Goal: Task Accomplishment & Management: Use online tool/utility

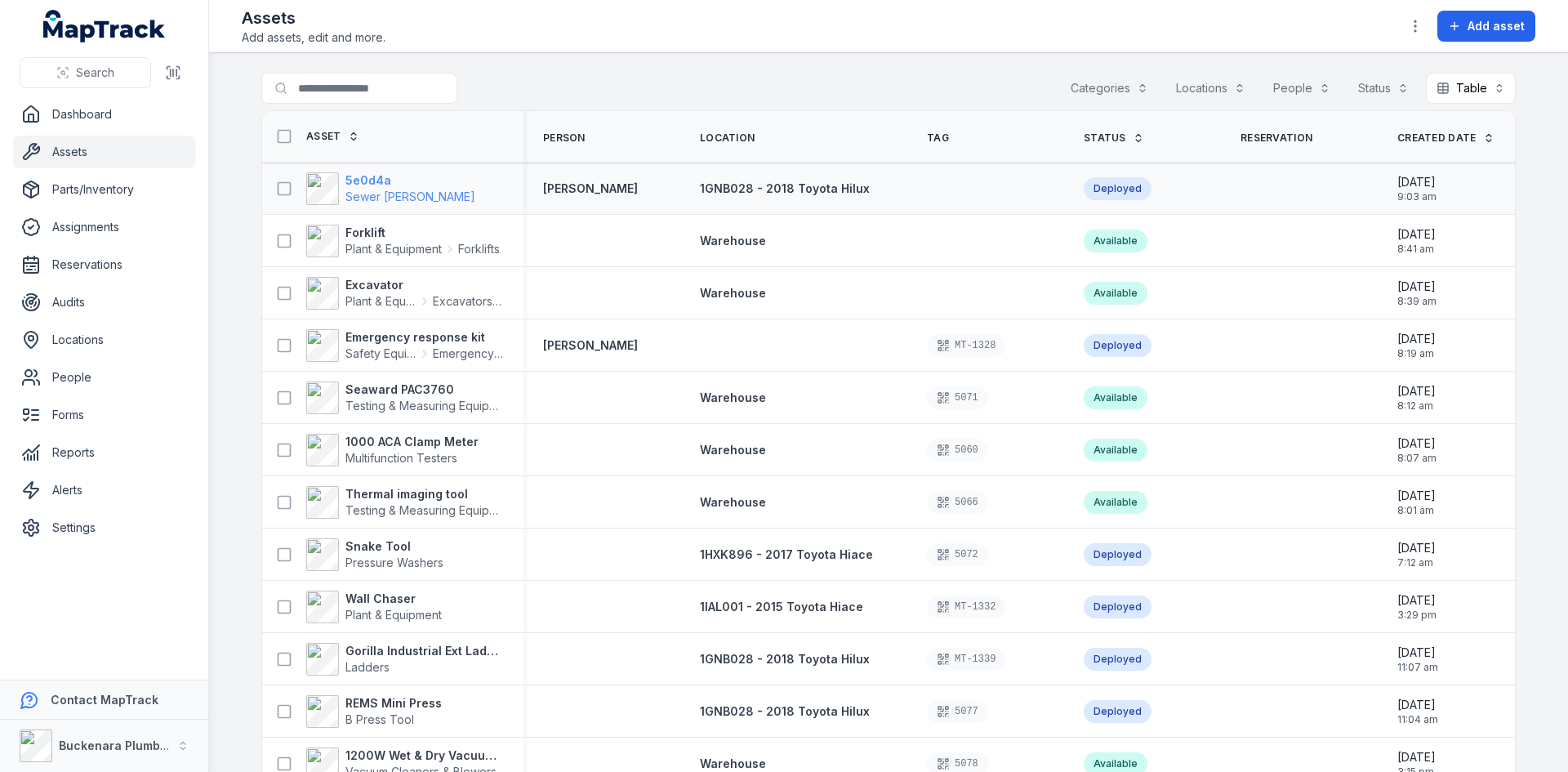
click at [375, 178] on strong "5e0d4a" at bounding box center [410, 181] width 130 height 17
click at [359, 192] on span "Sewer [PERSON_NAME]" at bounding box center [410, 196] width 130 height 14
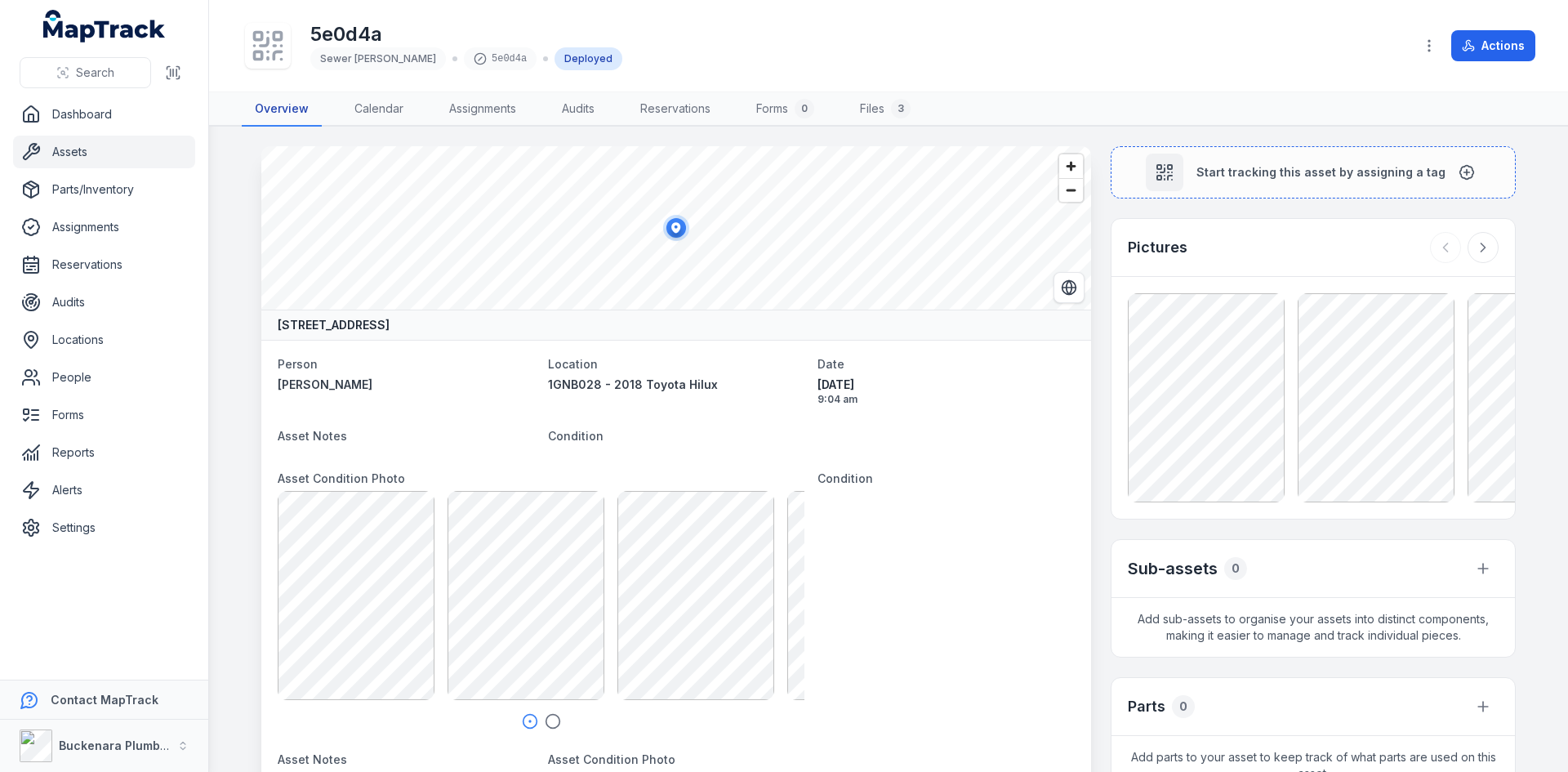
click at [266, 101] on link "Overview" at bounding box center [281, 109] width 80 height 34
click at [78, 150] on link "Assets" at bounding box center [104, 151] width 182 height 32
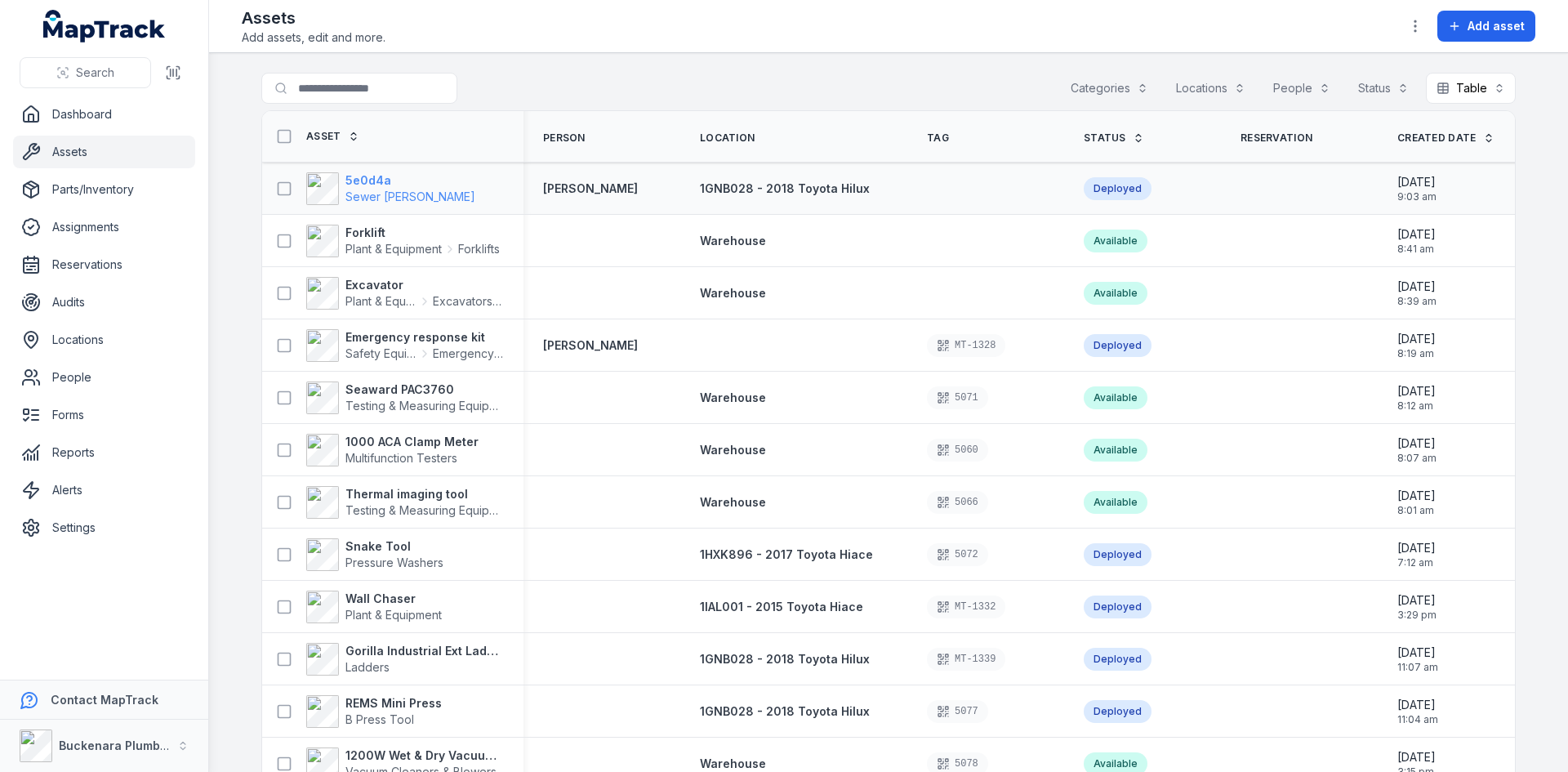
click at [358, 193] on span "Sewer [PERSON_NAME]" at bounding box center [410, 196] width 130 height 14
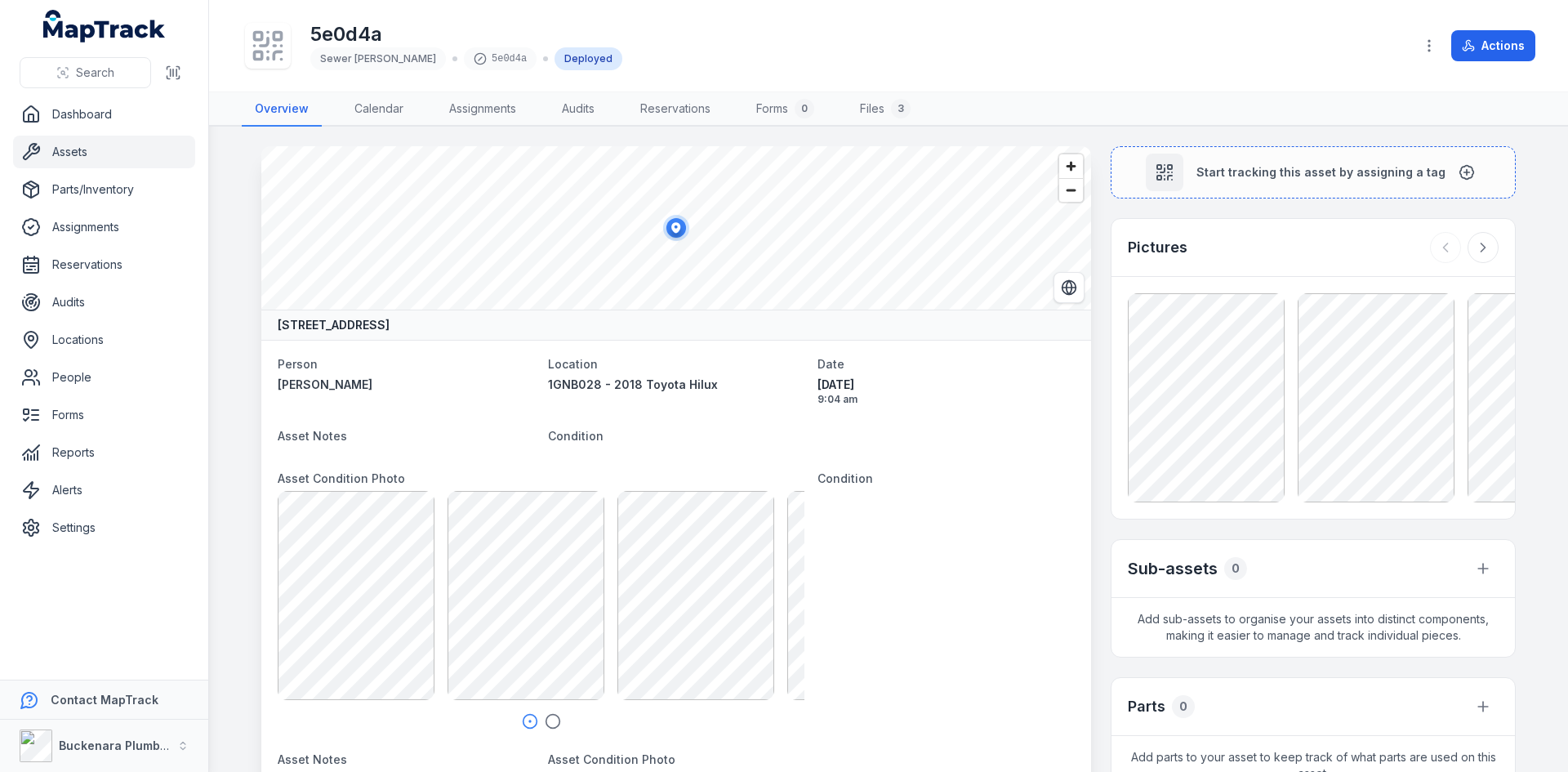
click at [70, 156] on link "Assets" at bounding box center [104, 151] width 182 height 32
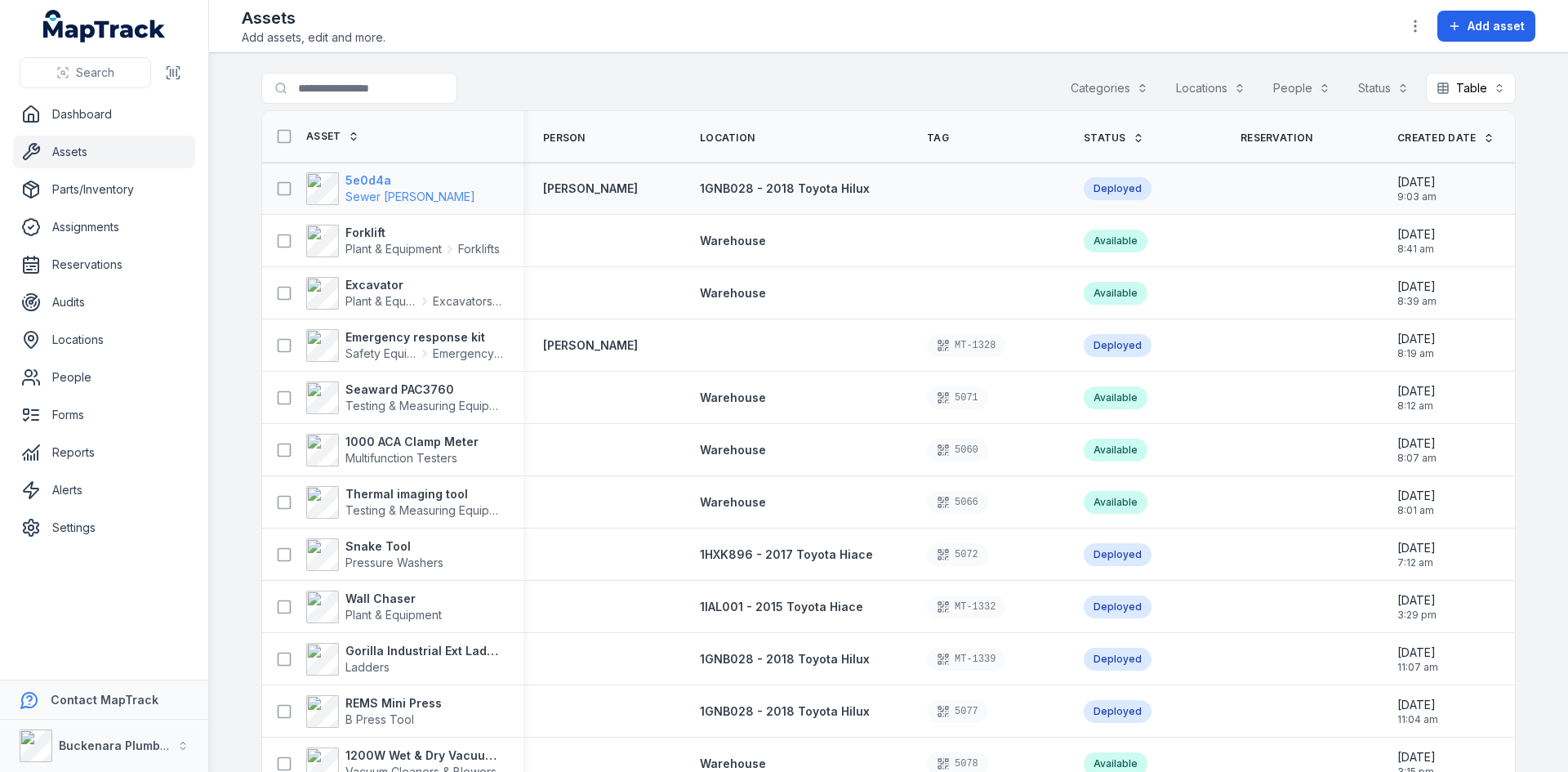
click at [367, 185] on strong "5e0d4a" at bounding box center [410, 181] width 130 height 17
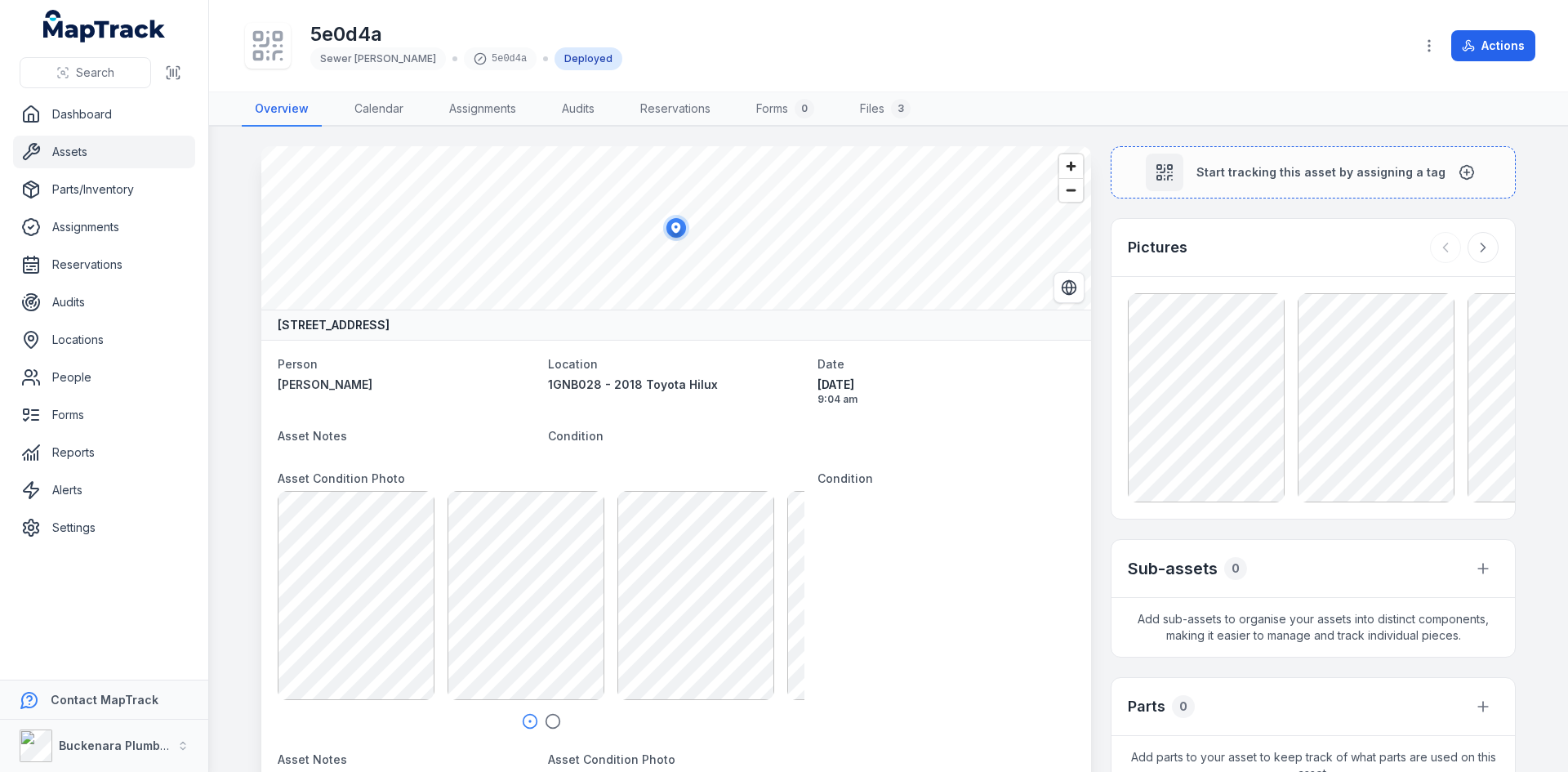
click at [331, 31] on h1 "5e0d4a" at bounding box center [466, 34] width 312 height 26
click at [393, 30] on h1 "5e0d4a" at bounding box center [466, 34] width 312 height 26
click at [372, 34] on h1 "5e0d4a" at bounding box center [466, 34] width 312 height 26
click at [350, 60] on span "Sewer [PERSON_NAME]" at bounding box center [378, 57] width 116 height 12
click at [464, 56] on div "5e0d4a" at bounding box center [500, 58] width 73 height 23
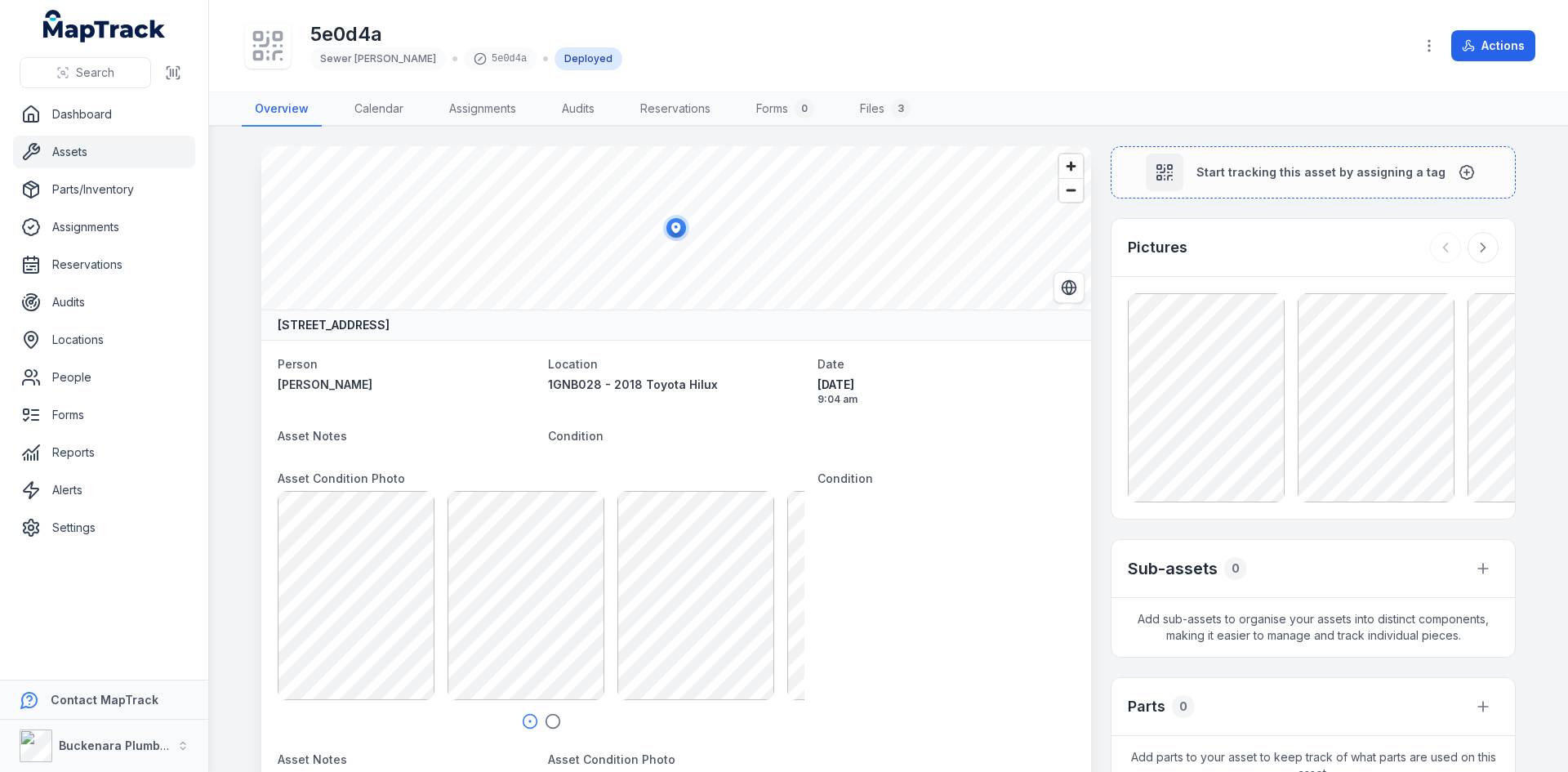
click at [474, 57] on icon at bounding box center [480, 58] width 13 height 13
click at [1432, 48] on icon "button" at bounding box center [1430, 46] width 17 height 17
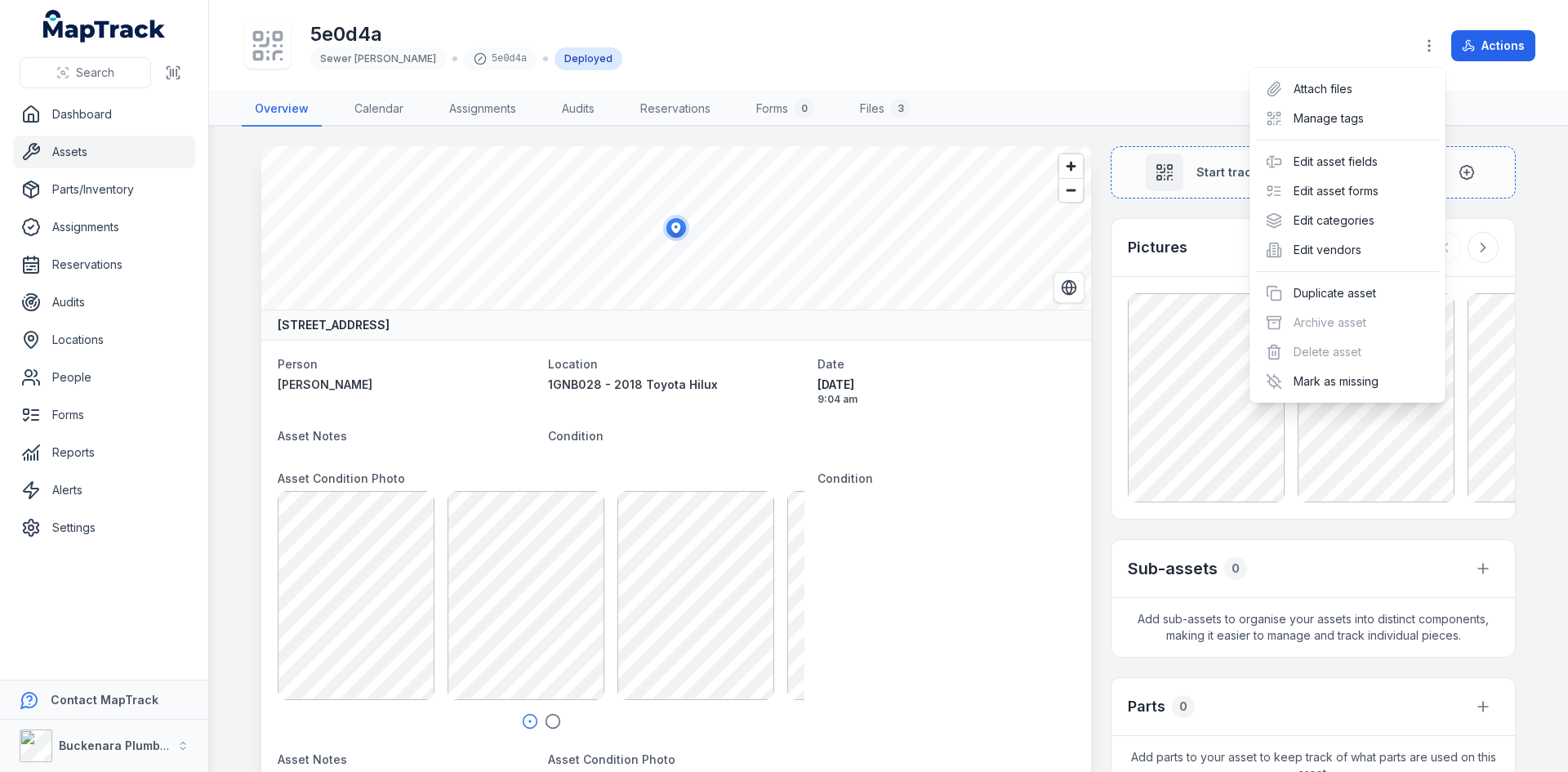
click at [985, 454] on div "Toggle Navigation 5e0d4a Sewer [PERSON_NAME] 5e0d4a Deployed Actions Overview C…" at bounding box center [889, 386] width 1360 height 772
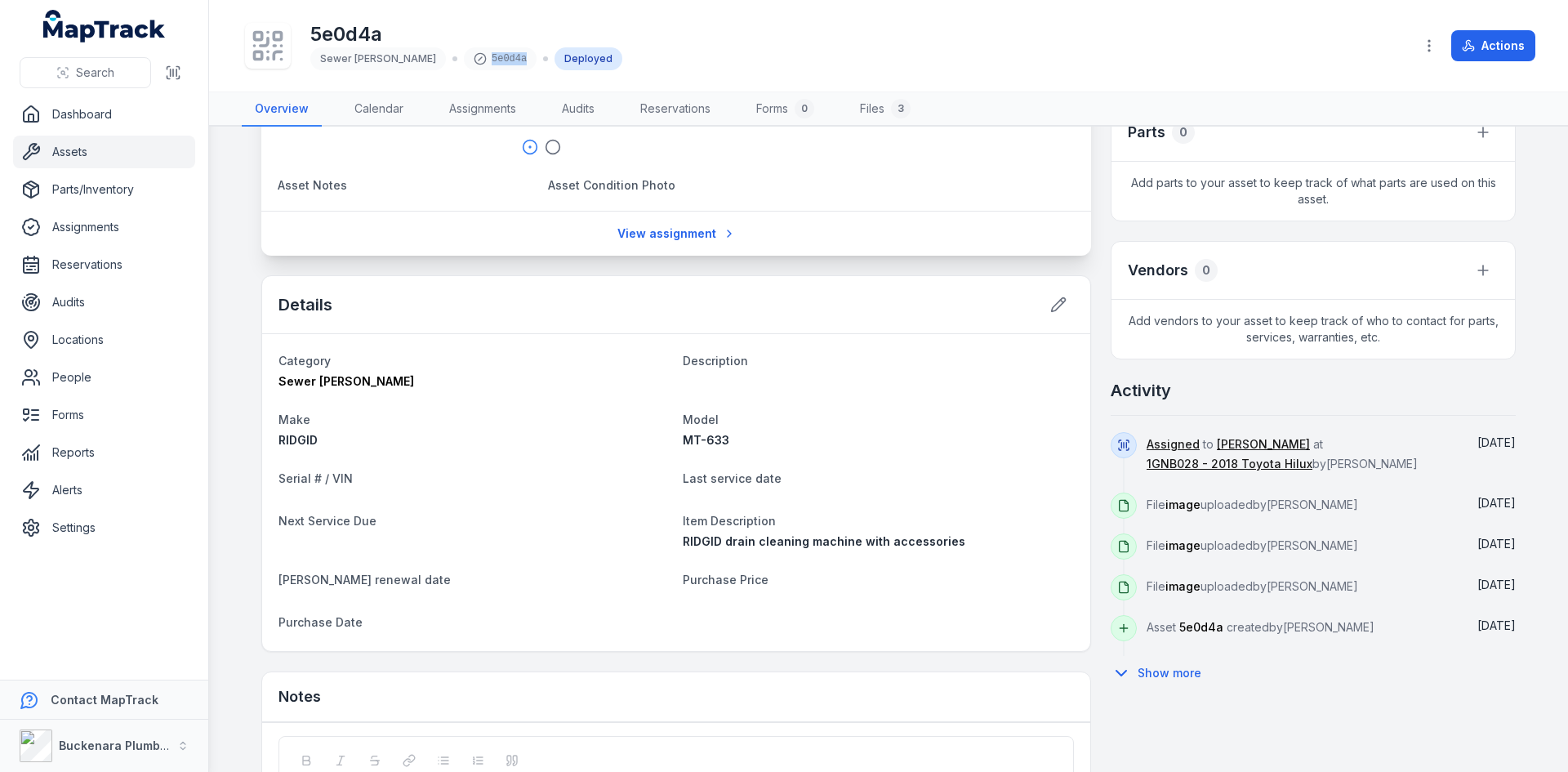
scroll to position [654, 0]
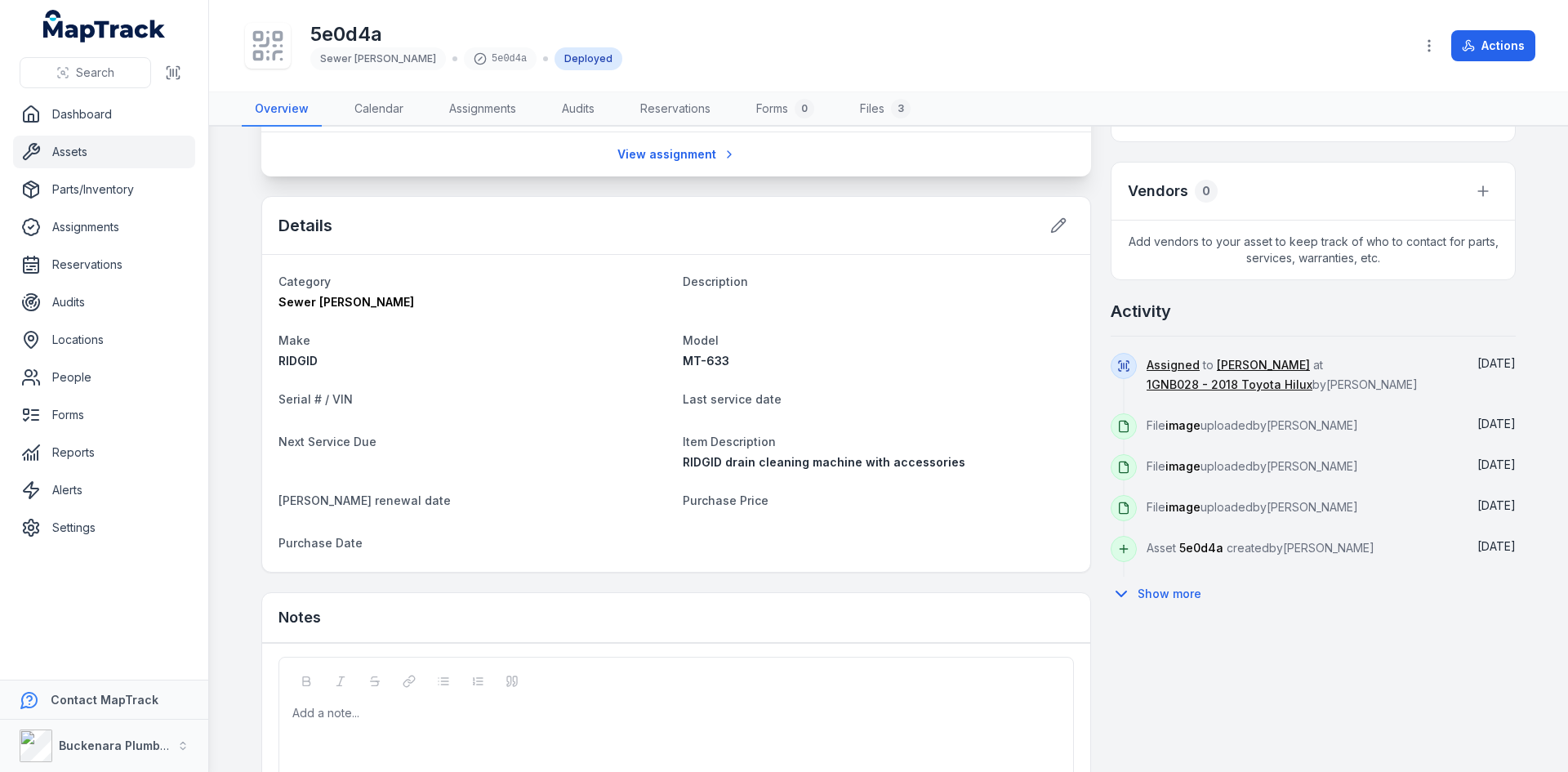
click at [360, 31] on h1 "5e0d4a" at bounding box center [466, 34] width 312 height 26
click at [342, 41] on h1 "5e0d4a" at bounding box center [466, 34] width 312 height 26
click at [342, 38] on h1 "5e0d4a" at bounding box center [466, 34] width 312 height 26
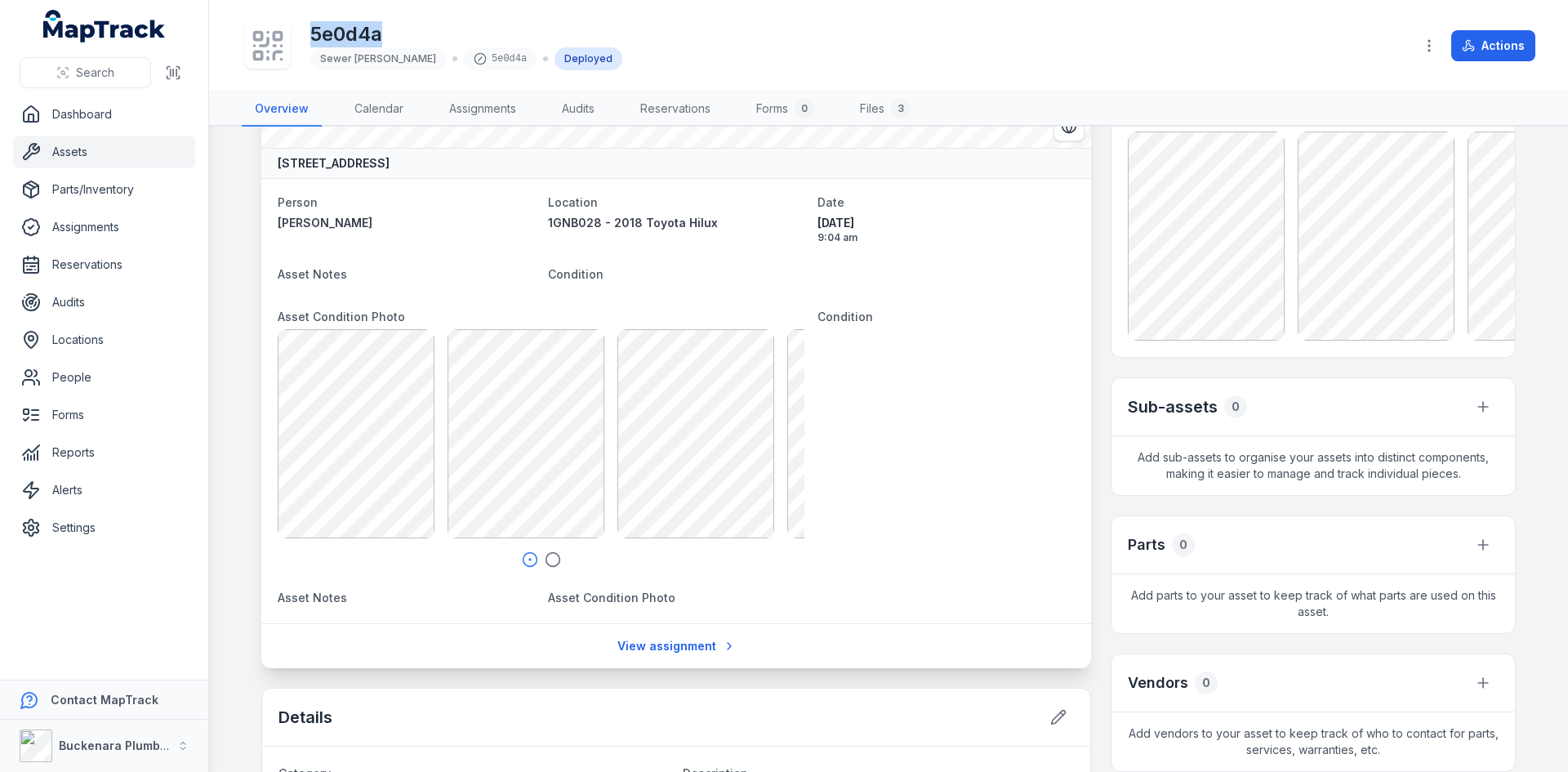
scroll to position [0, 0]
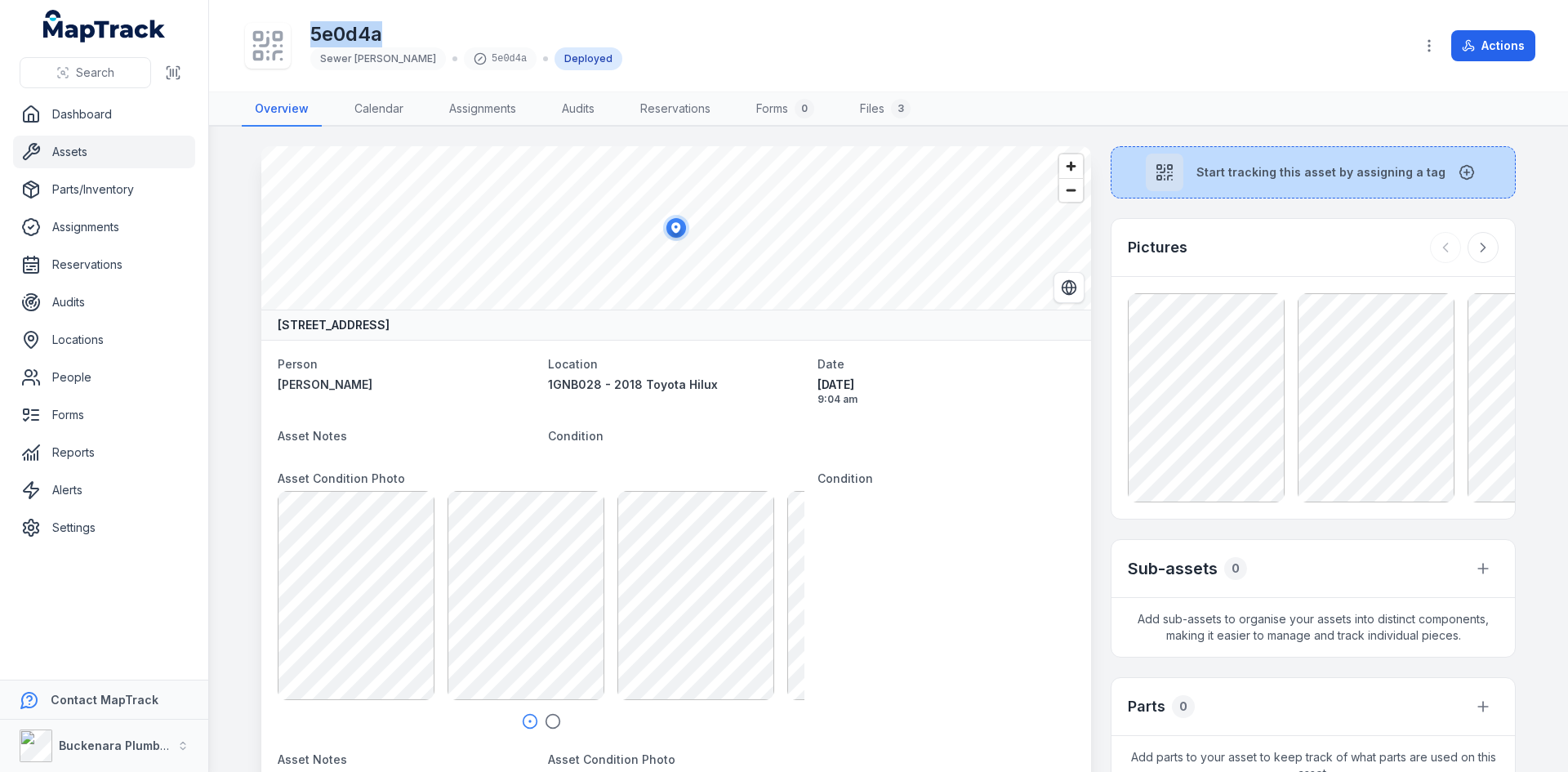
click at [1226, 171] on span "Start tracking this asset by assigning a tag" at bounding box center [1321, 172] width 249 height 17
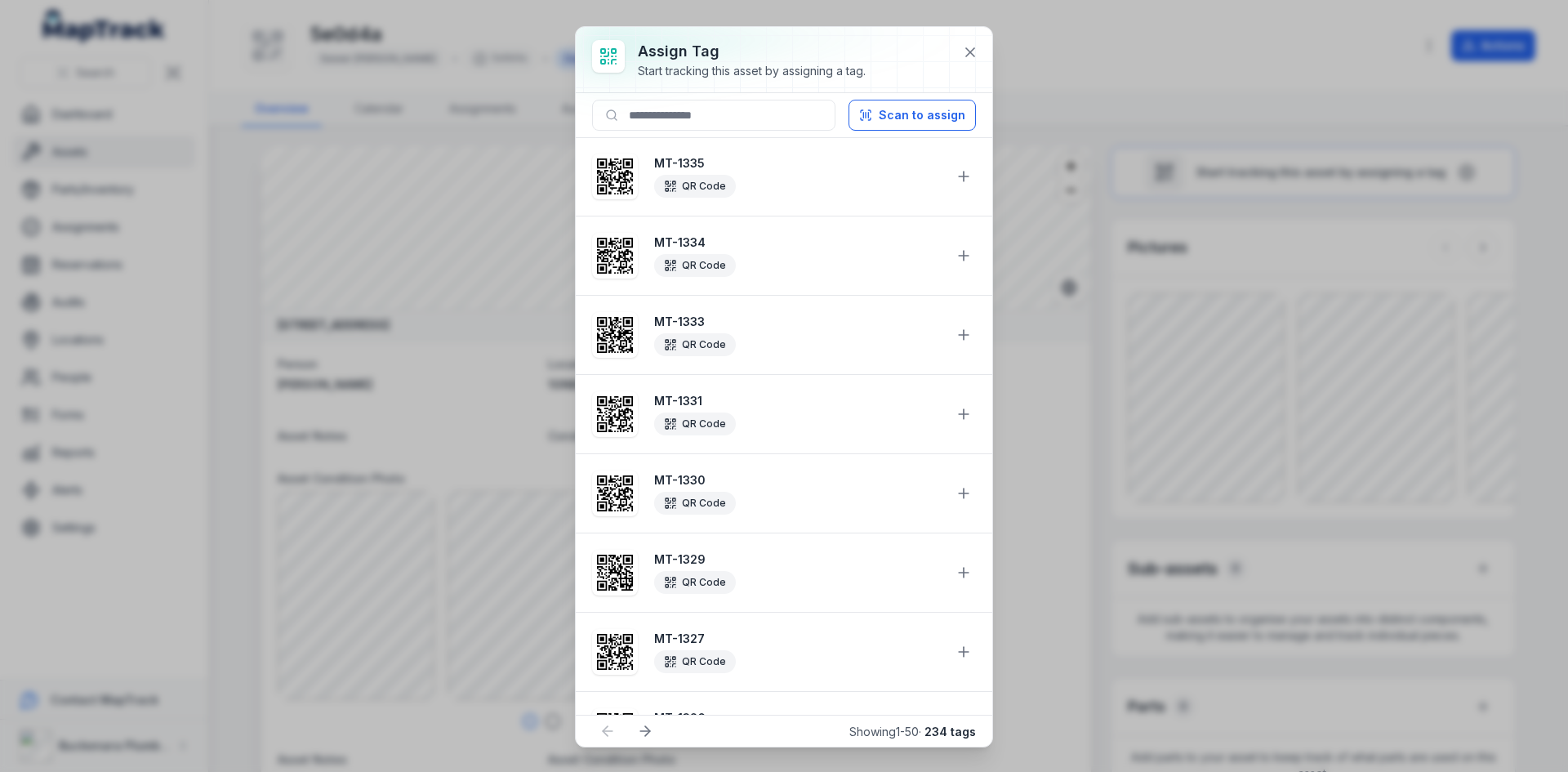
click at [682, 323] on strong "MT-1333" at bounding box center [798, 322] width 288 height 17
click at [956, 336] on icon at bounding box center [964, 335] width 17 height 17
